Goal: Information Seeking & Learning: Learn about a topic

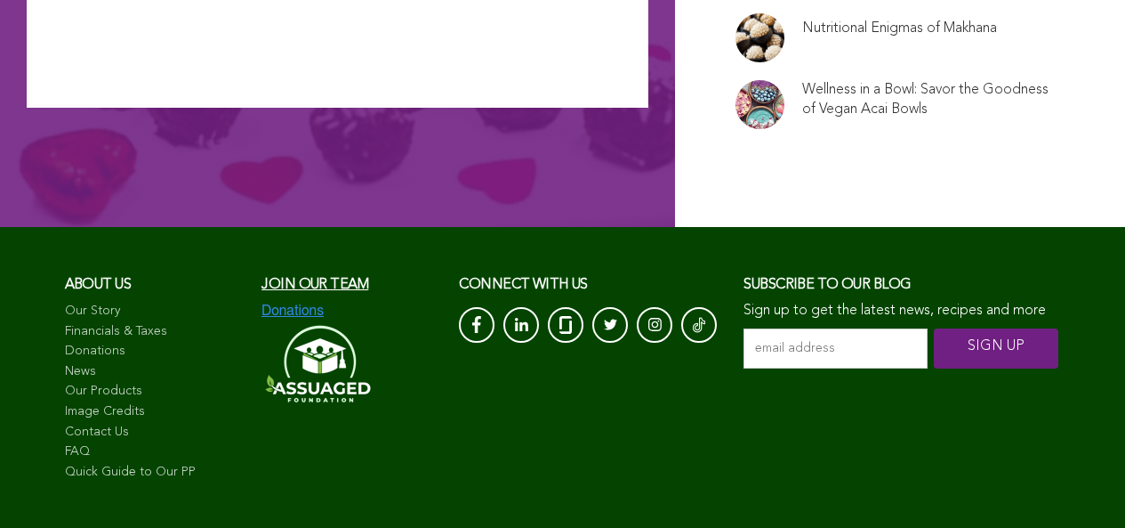
scroll to position [12086, 0]
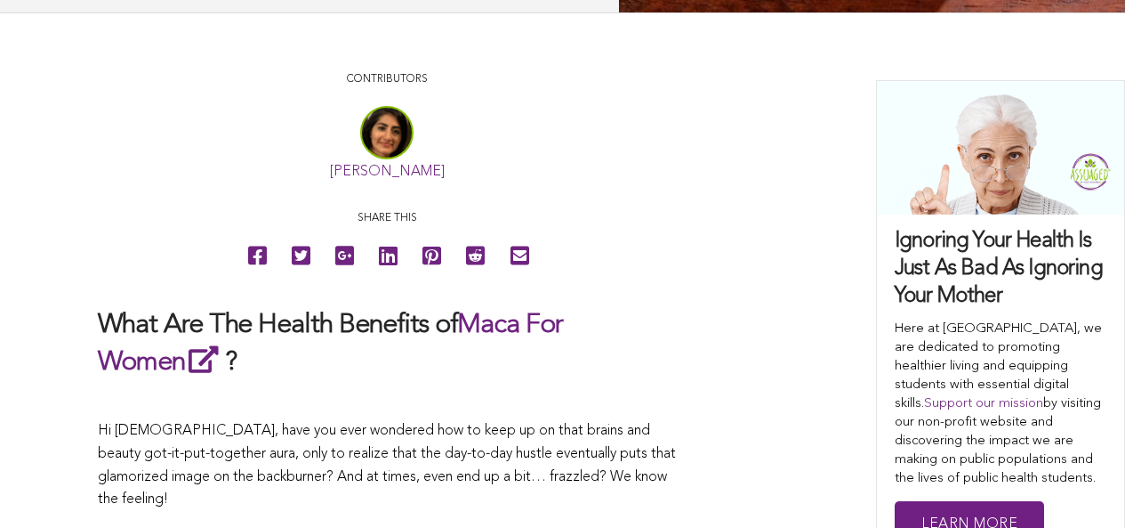
scroll to position [0, 0]
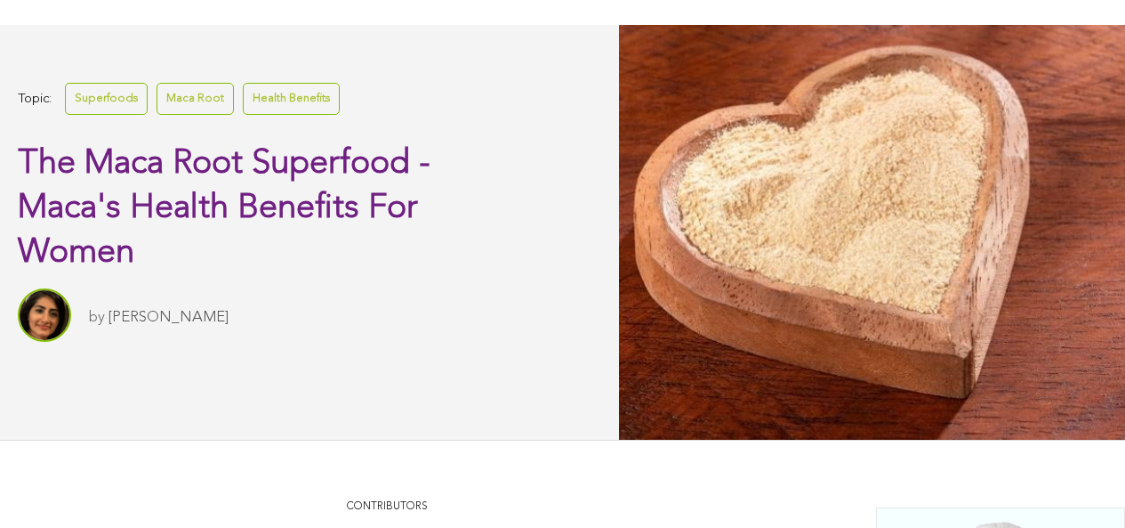
click at [185, 114] on link "Maca Root" at bounding box center [195, 98] width 77 height 31
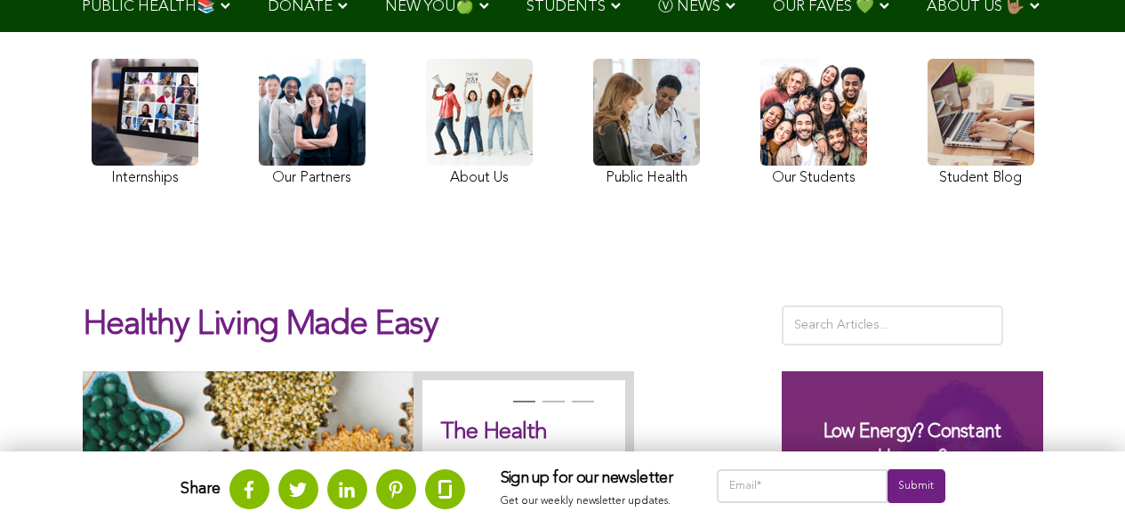
scroll to position [98, 0]
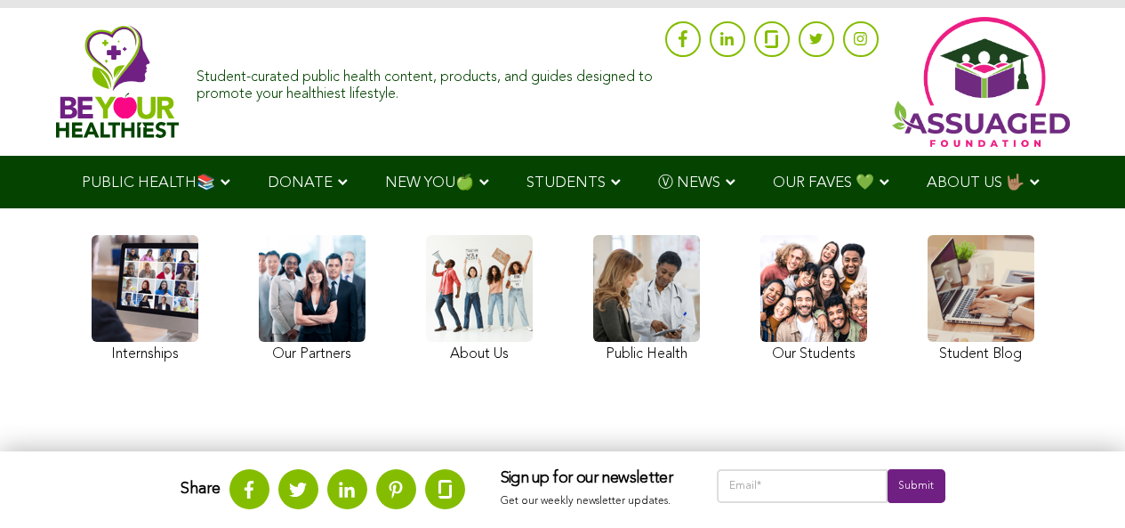
click at [396, 208] on ul "PUBLIC HEALTH📚 YouTube Our Rap Song Immunity Precautions DONATE via Venmo via P…" at bounding box center [562, 182] width 999 height 52
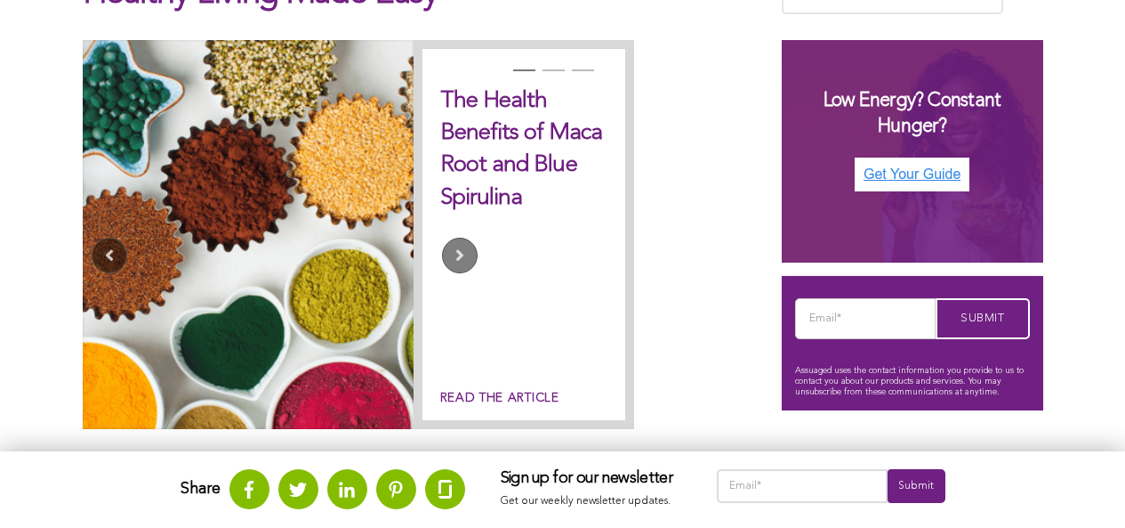
scroll to position [661, 0]
